Goal: Find contact information: Find contact information

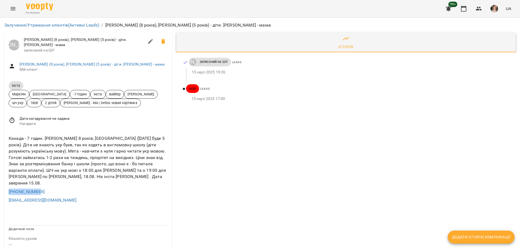
drag, startPoint x: 47, startPoint y: 185, endPoint x: 0, endPoint y: 185, distance: 46.6
click at [0, 185] on div "Залучення/Утримання клієнтів (Активні Leads) / Інста Міщій Вікторія (8 років), …" at bounding box center [260, 253] width 520 height 470
copy link "+16479859043"
